Goal: Transaction & Acquisition: Purchase product/service

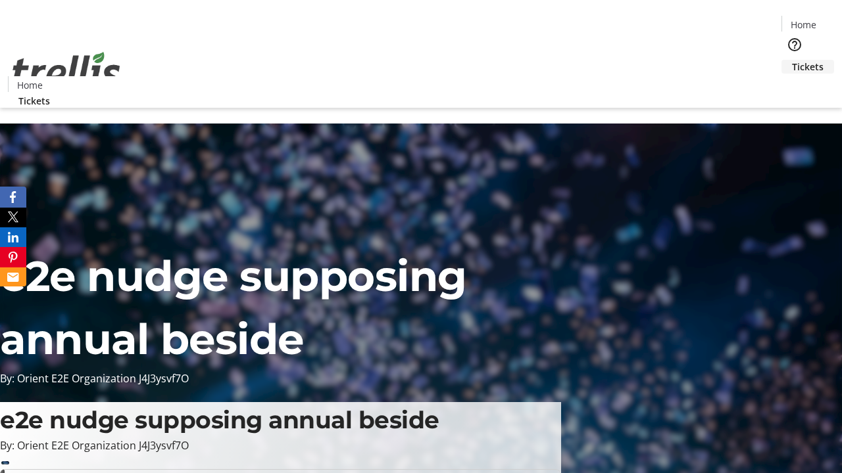
click at [792, 60] on span "Tickets" at bounding box center [808, 67] width 32 height 14
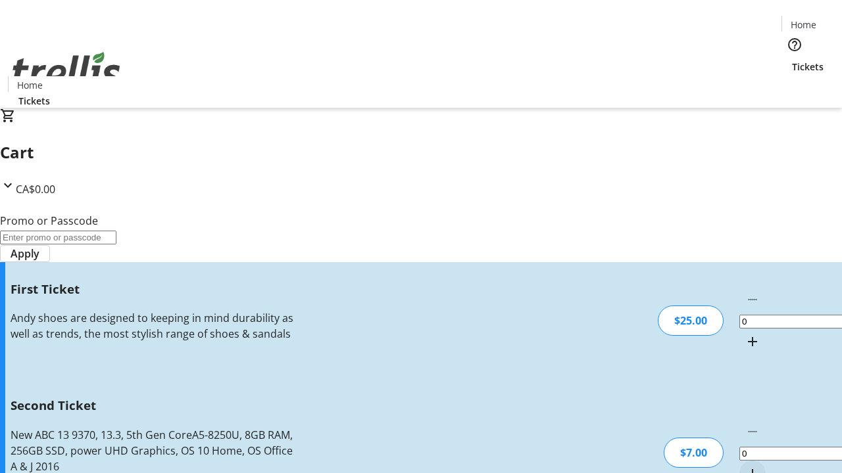
click at [744, 334] on mat-icon "Increment by one" at bounding box center [752, 342] width 16 height 16
type input "1"
click at [744, 466] on mat-icon "Increment by one" at bounding box center [752, 474] width 16 height 16
type input "2"
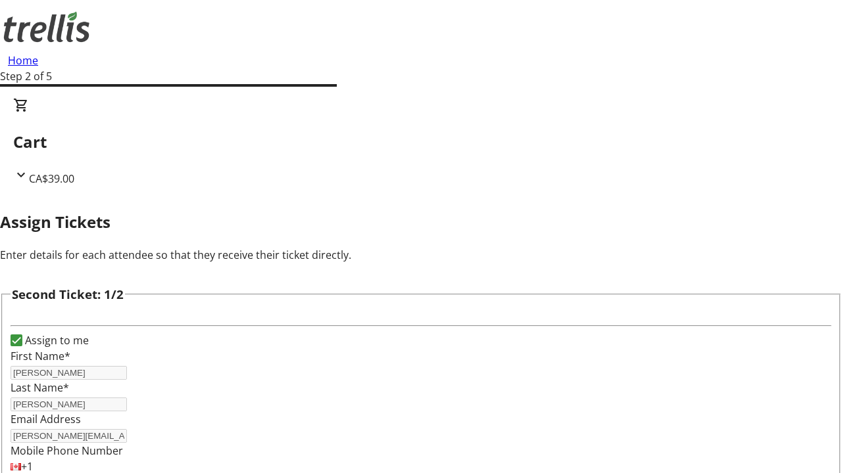
type input "[PERSON_NAME]"
type input "O'Kon"
type input "[PERSON_NAME][EMAIL_ADDRESS][DOMAIN_NAME]"
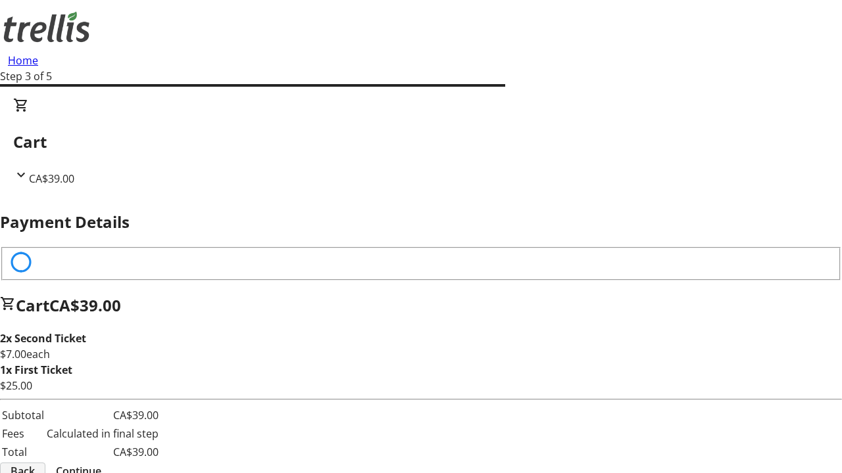
click at [35, 463] on span "Back" at bounding box center [23, 471] width 24 height 16
